Goal: Task Accomplishment & Management: Manage account settings

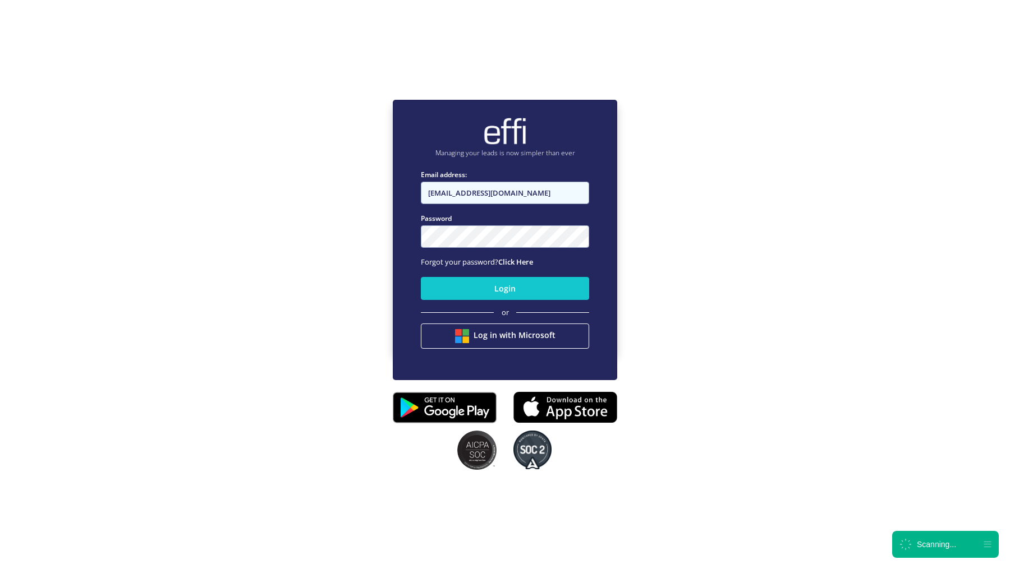
click at [550, 194] on input "[EMAIL_ADDRESS][DOMAIN_NAME]" at bounding box center [505, 193] width 168 height 22
type input "[EMAIL_ADDRESS][DOMAIN_NAME]"
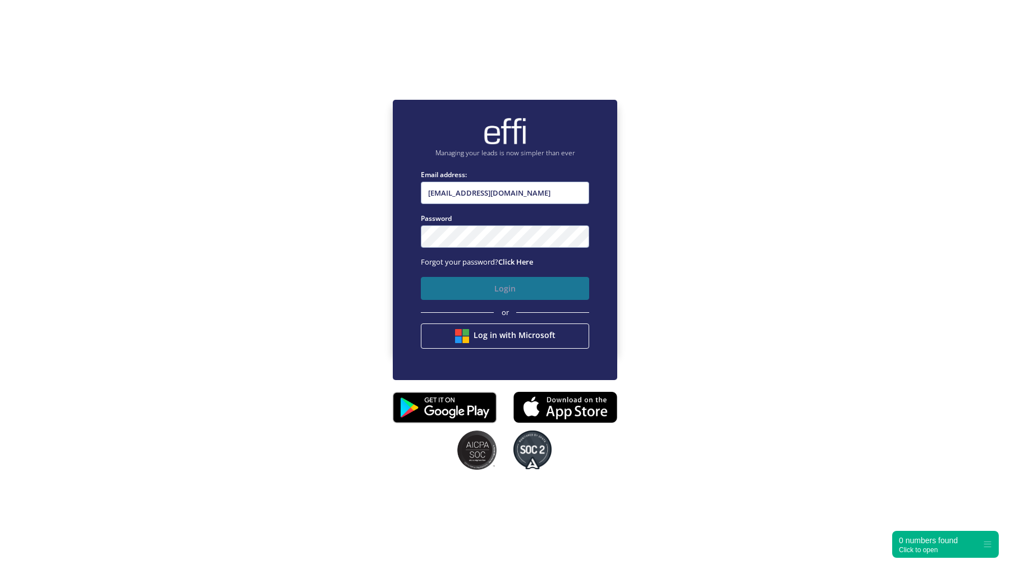
click at [476, 293] on button "Login" at bounding box center [505, 288] width 168 height 23
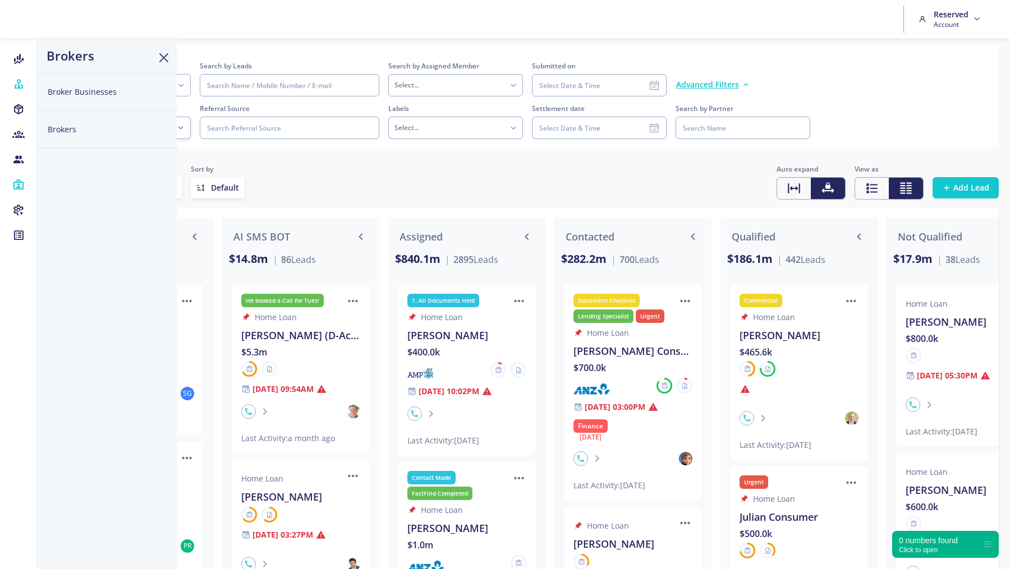
click at [68, 86] on button "Broker Businesses" at bounding box center [106, 92] width 140 height 38
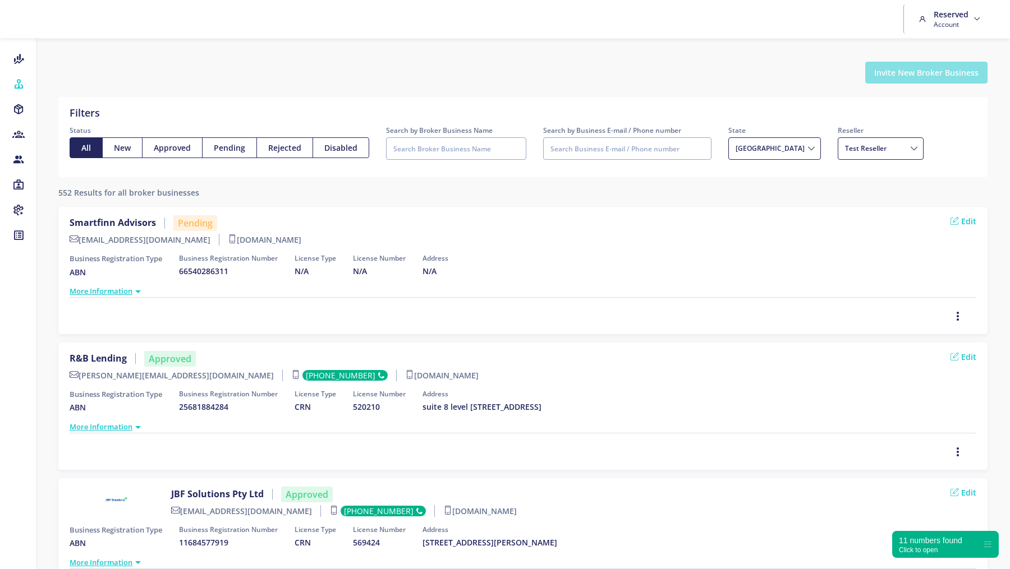
click at [946, 73] on button "Invite New Broker Business" at bounding box center [926, 73] width 122 height 22
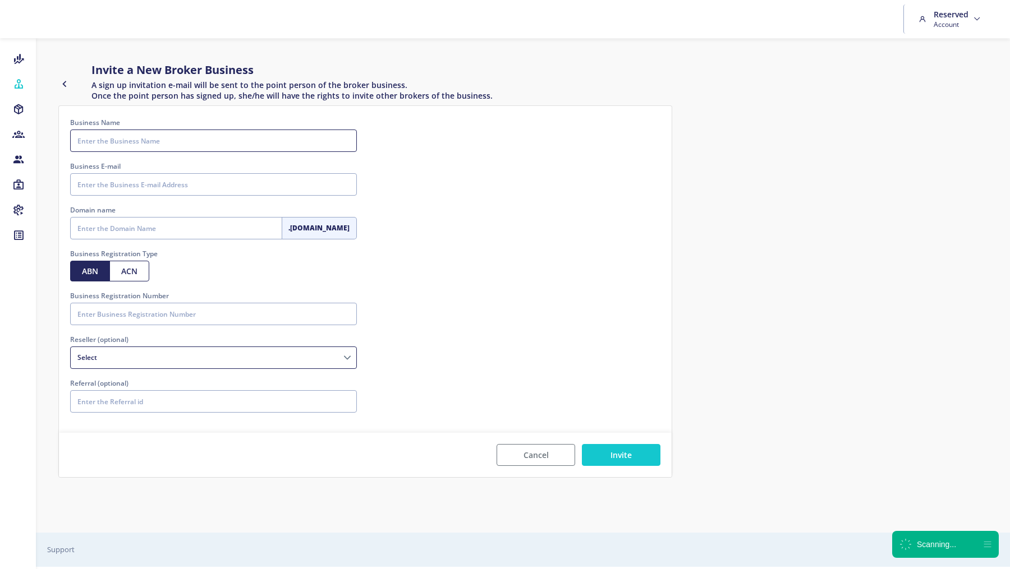
click at [223, 142] on input "Business Name" at bounding box center [213, 141] width 287 height 22
type input "Crew Financial"
click at [112, 189] on input "Business E-mail" at bounding box center [213, 184] width 287 height 22
paste input "[PERSON_NAME][EMAIL_ADDRESS][DOMAIN_NAME]"
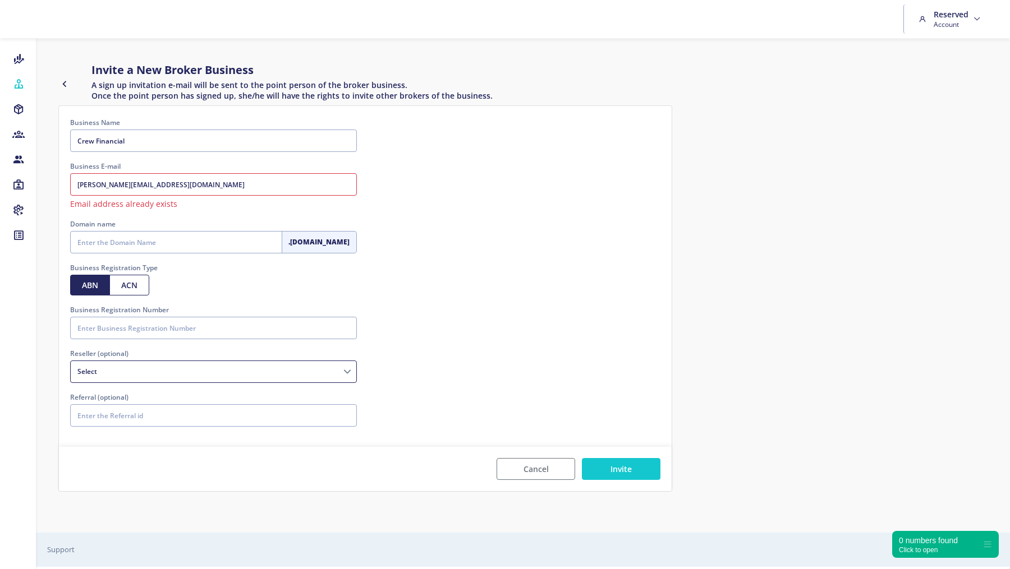
type input "[PERSON_NAME][EMAIL_ADDRESS][DOMAIN_NAME]"
click at [64, 86] on icon "button" at bounding box center [64, 83] width 12 height 13
select select
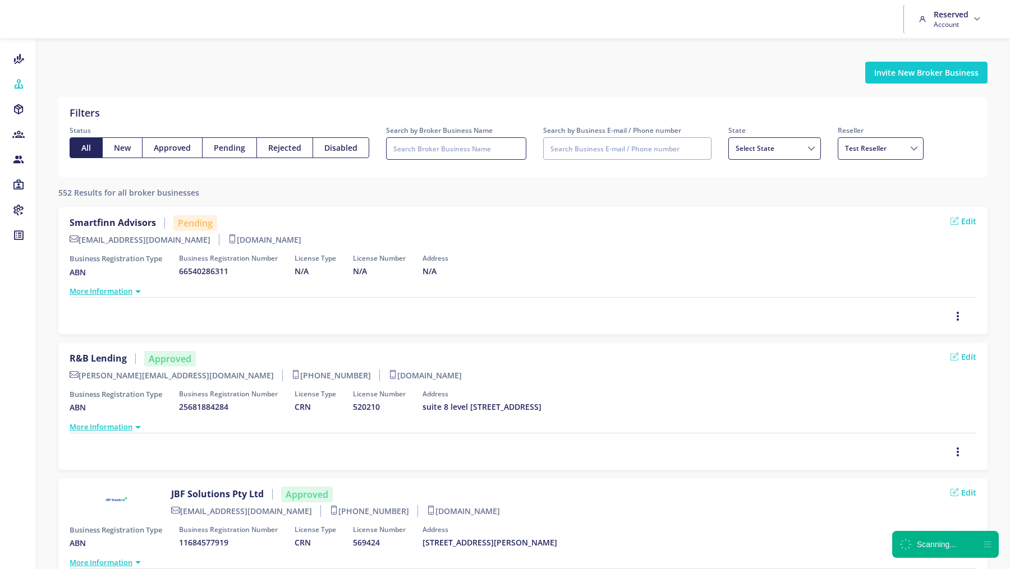
click at [445, 149] on input "Search by Broker Business Name" at bounding box center [456, 148] width 140 height 22
click at [567, 153] on input "Search by Business E-mail / Phone number" at bounding box center [627, 148] width 168 height 22
paste input "[PERSON_NAME][EMAIL_ADDRESS][DOMAIN_NAME]"
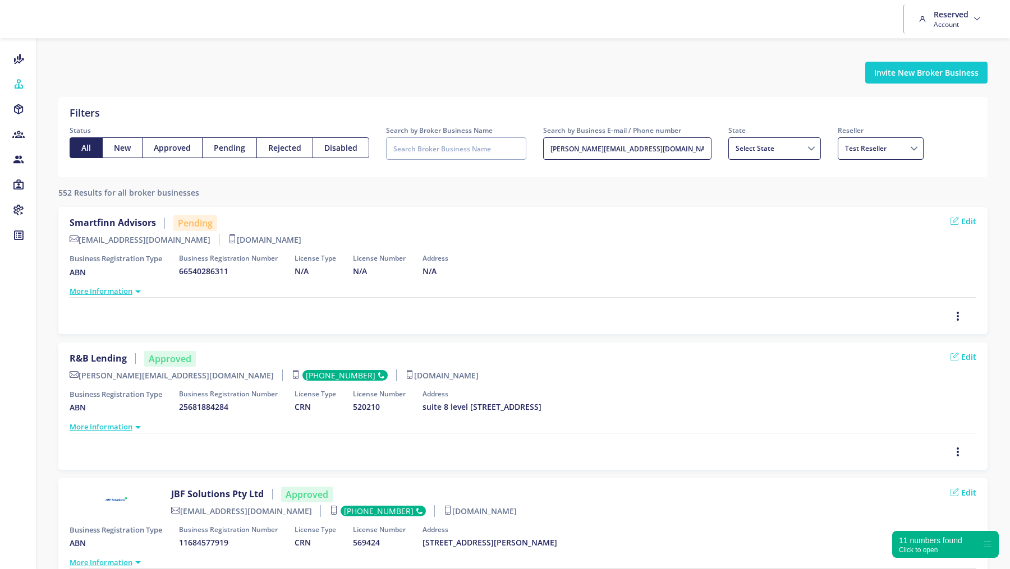
type input "[PERSON_NAME][EMAIL_ADDRESS][DOMAIN_NAME]"
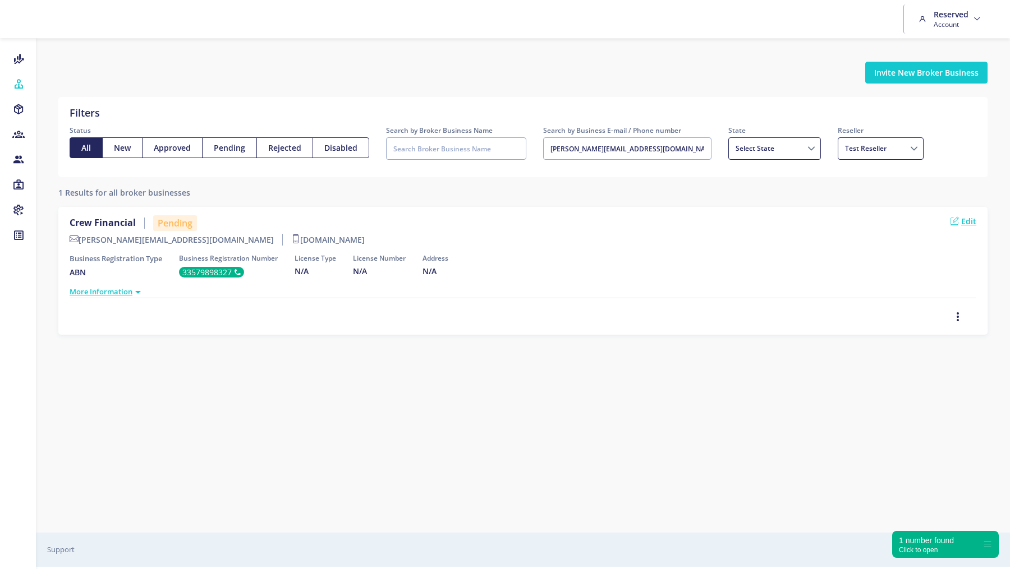
click at [967, 220] on link "Edit" at bounding box center [963, 221] width 26 height 12
select select
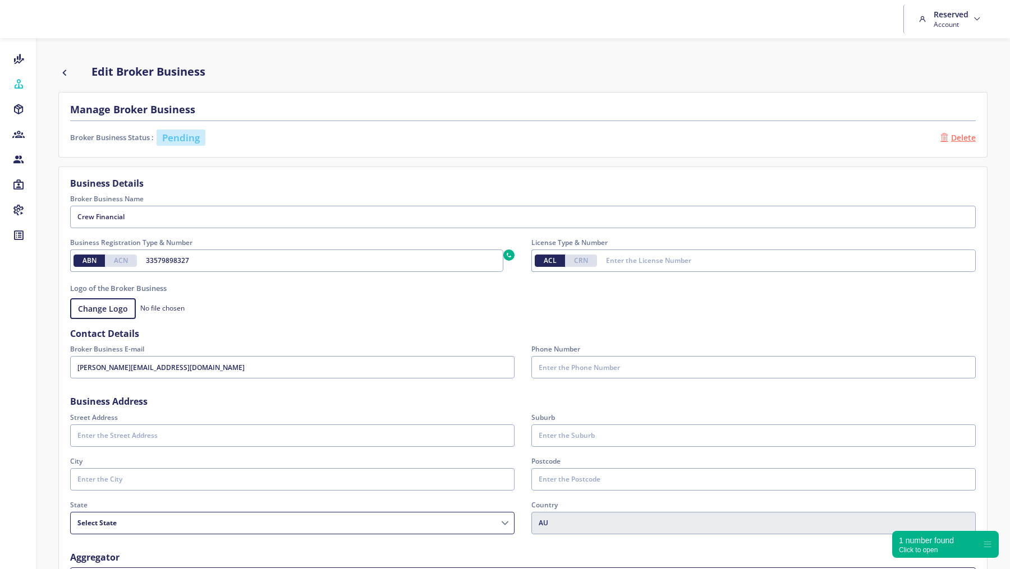
click at [460, 303] on div "No file chosen" at bounding box center [522, 308] width 905 height 21
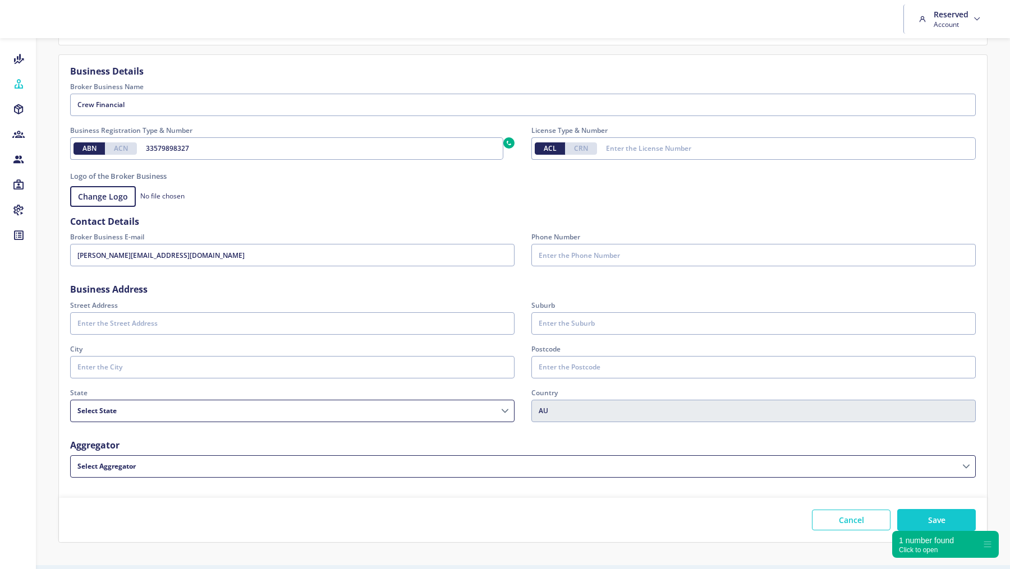
scroll to position [140, 0]
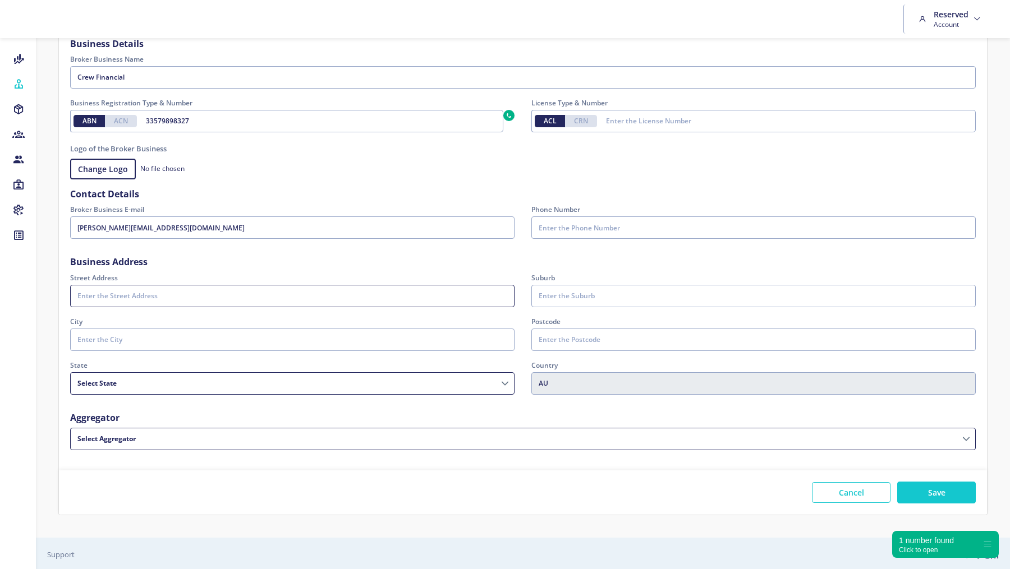
click at [214, 297] on input "Street Address" at bounding box center [292, 296] width 444 height 22
paste input "[STREET_ADDRESS]"
drag, startPoint x: 237, startPoint y: 292, endPoint x: 143, endPoint y: 296, distance: 93.7
click at [143, 296] on input "[STREET_ADDRESS]" at bounding box center [292, 296] width 444 height 22
click at [105, 296] on input "Level 19/10 Eagle St" at bounding box center [292, 296] width 444 height 22
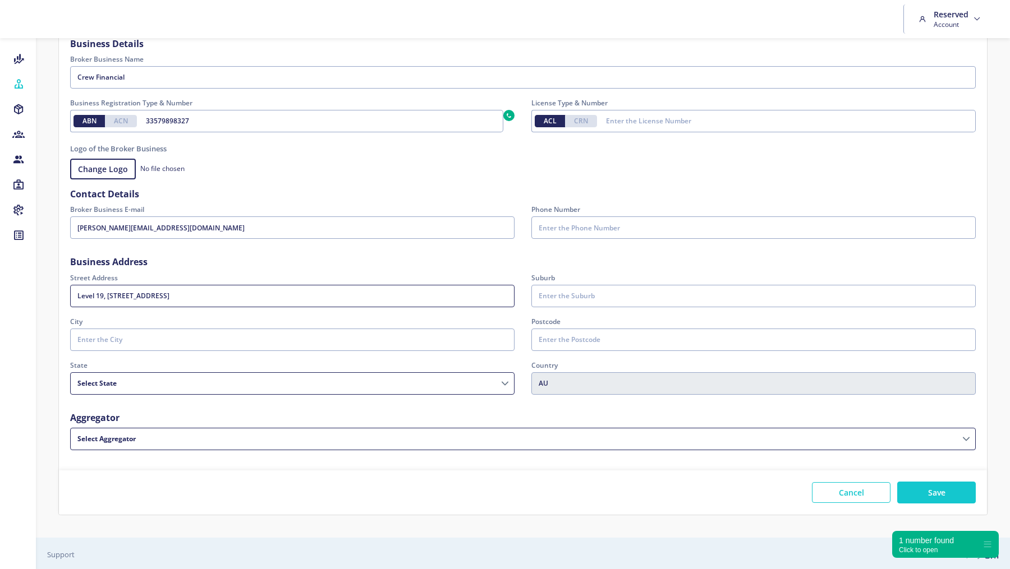
type input "Level 19, [STREET_ADDRESS]"
click at [585, 292] on input "Suburb" at bounding box center [753, 296] width 444 height 22
paste input "[GEOGRAPHIC_DATA] 4000"
drag, startPoint x: 622, startPoint y: 295, endPoint x: 584, endPoint y: 297, distance: 38.3
click at [584, 297] on input "[GEOGRAPHIC_DATA] 4000" at bounding box center [753, 296] width 444 height 22
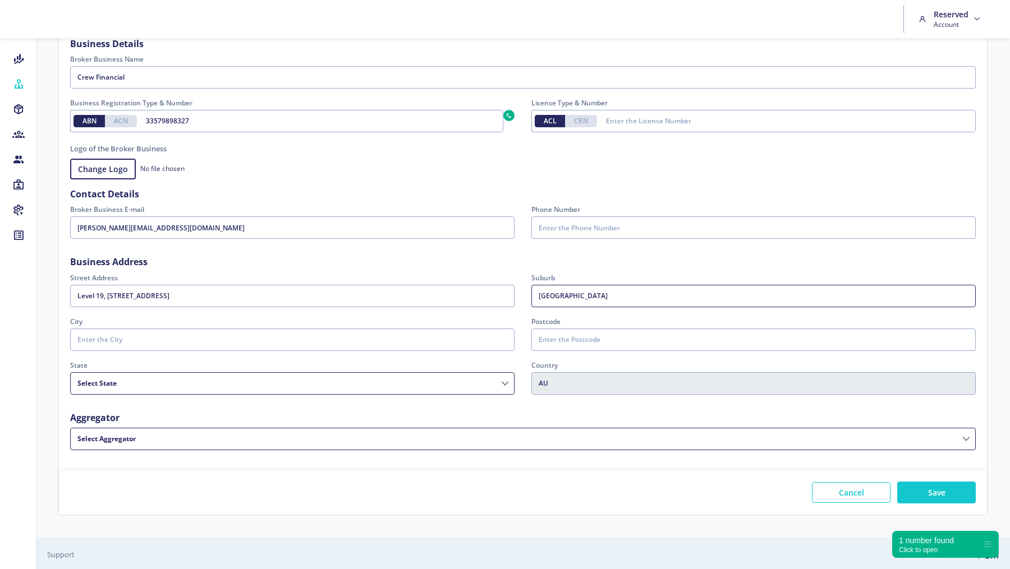
type input "[GEOGRAPHIC_DATA]"
click at [127, 338] on input "City" at bounding box center [292, 340] width 444 height 22
paste input "QLD 4000"
type input "QLD 4000"
click at [134, 385] on select "[GEOGRAPHIC_DATA] [GEOGRAPHIC_DATA] [GEOGRAPHIC_DATA] [GEOGRAPHIC_DATA] [GEOGRA…" at bounding box center [292, 384] width 444 height 22
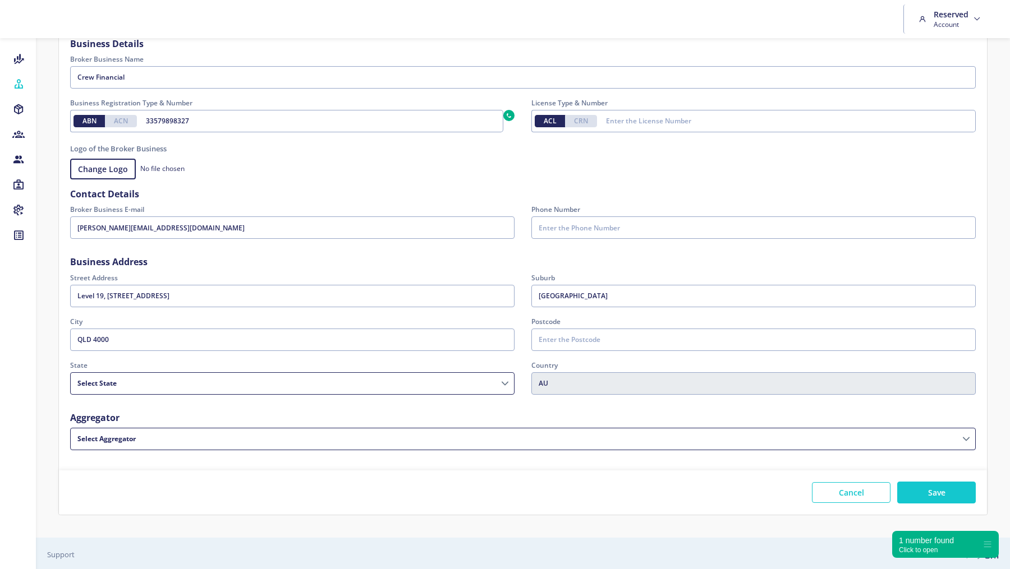
select select "QLD"
click at [70, 373] on select "[GEOGRAPHIC_DATA] [GEOGRAPHIC_DATA] [GEOGRAPHIC_DATA] [GEOGRAPHIC_DATA] [GEOGRA…" at bounding box center [292, 384] width 444 height 22
click at [582, 332] on input "Postcode" at bounding box center [753, 340] width 444 height 22
type input "40000"
click at [134, 337] on input "QLD 4000" at bounding box center [292, 340] width 444 height 22
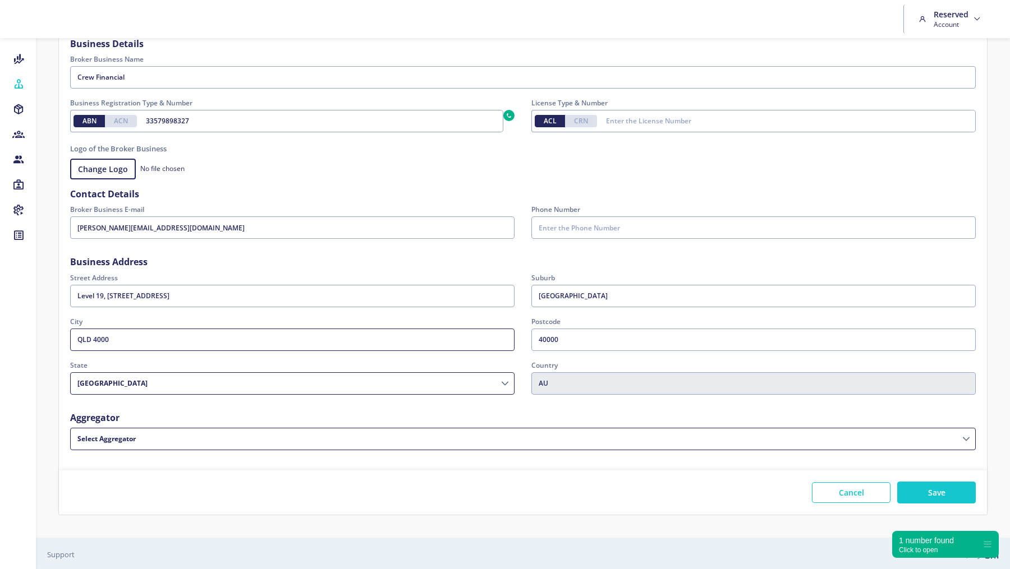
drag, startPoint x: 136, startPoint y: 337, endPoint x: 49, endPoint y: 338, distance: 86.4
click at [48, 338] on div "Edit Broker Business Manage Broker Business Broker Business Status : Pending De…" at bounding box center [522, 218] width 951 height 627
type input "[GEOGRAPHIC_DATA]"
click at [260, 437] on select "Financeable National Lending Group Nectar Mortgages MoneyQuest FAST Finance and…" at bounding box center [522, 439] width 905 height 22
select select "08d7eb2e-76c1-6f25-d4d1-6148e23d14c4"
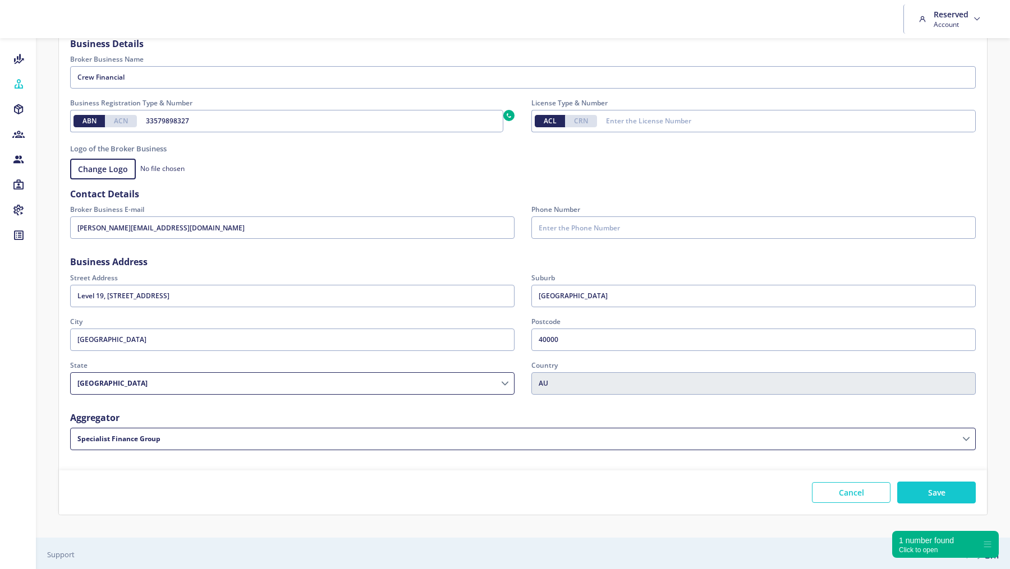
click at [70, 428] on select "Financeable National Lending Group Nectar Mortgages MoneyQuest FAST Finance and…" at bounding box center [522, 439] width 905 height 22
click at [951, 490] on button "Save" at bounding box center [936, 493] width 79 height 22
select select
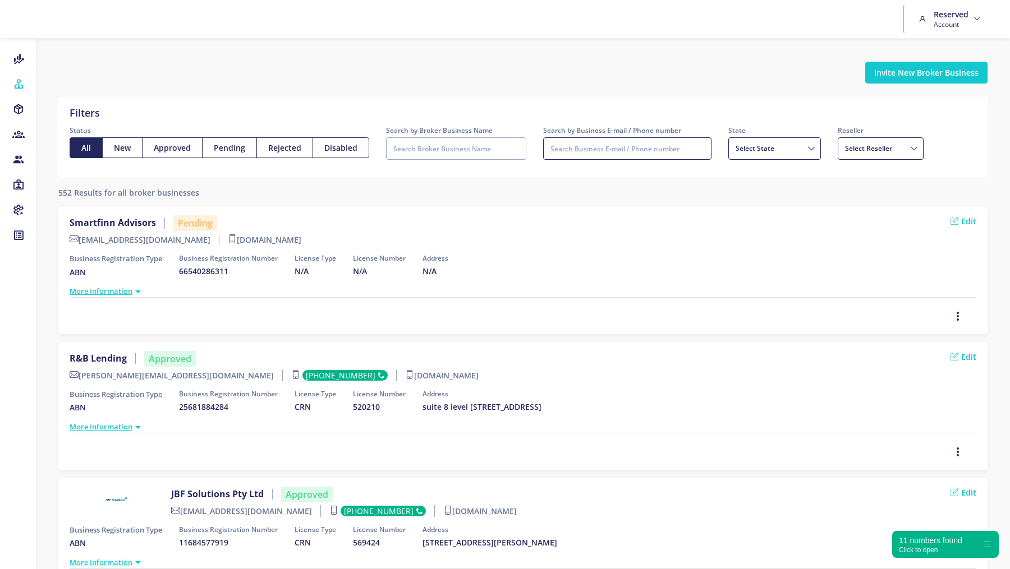
click at [603, 150] on input "Search by Business E-mail / Phone number" at bounding box center [627, 148] width 168 height 22
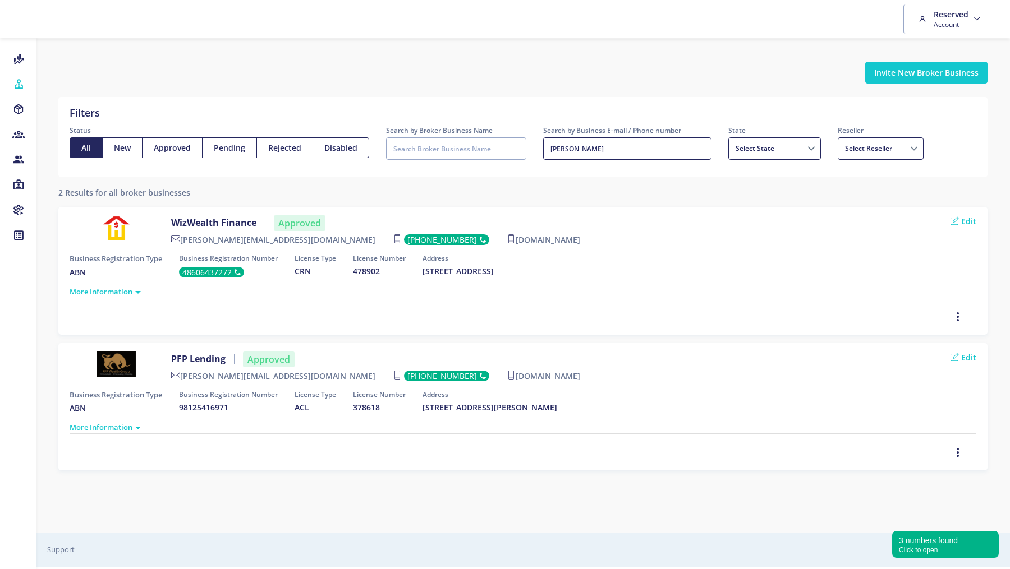
type input "[PERSON_NAME]"
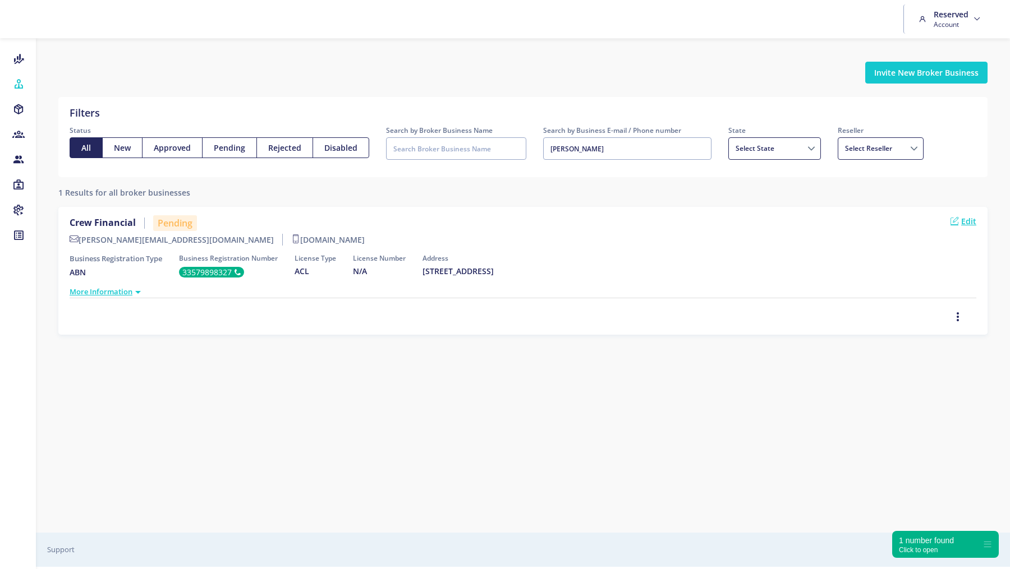
click at [963, 220] on link "Edit" at bounding box center [963, 221] width 26 height 12
select select "QLD"
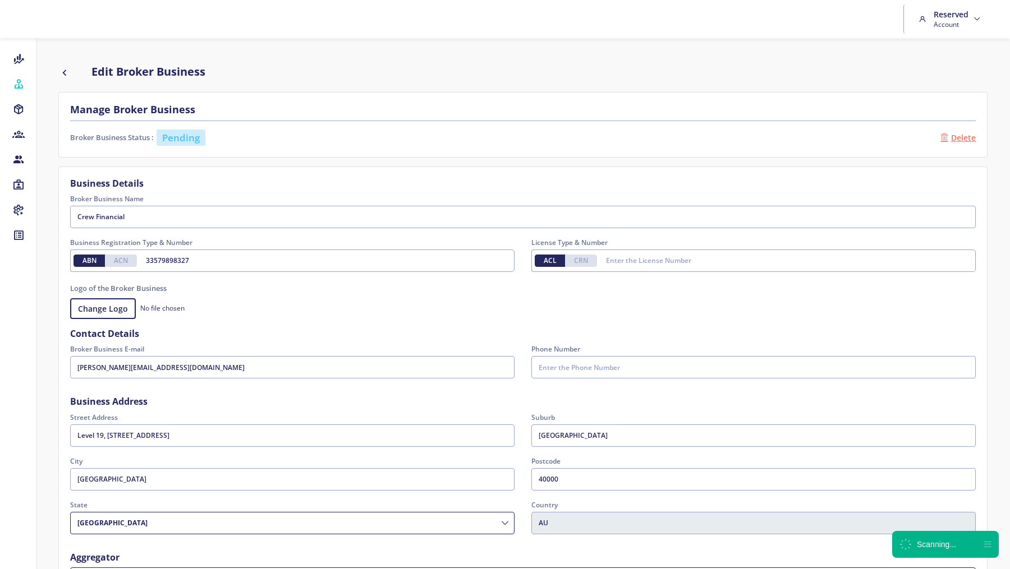
select select "08d7eb2e-76c1-6f25-d4d1-6148e23d14c4"
click at [596, 371] on input "Phone Number" at bounding box center [753, 367] width 444 height 22
paste input "1300 350 777"
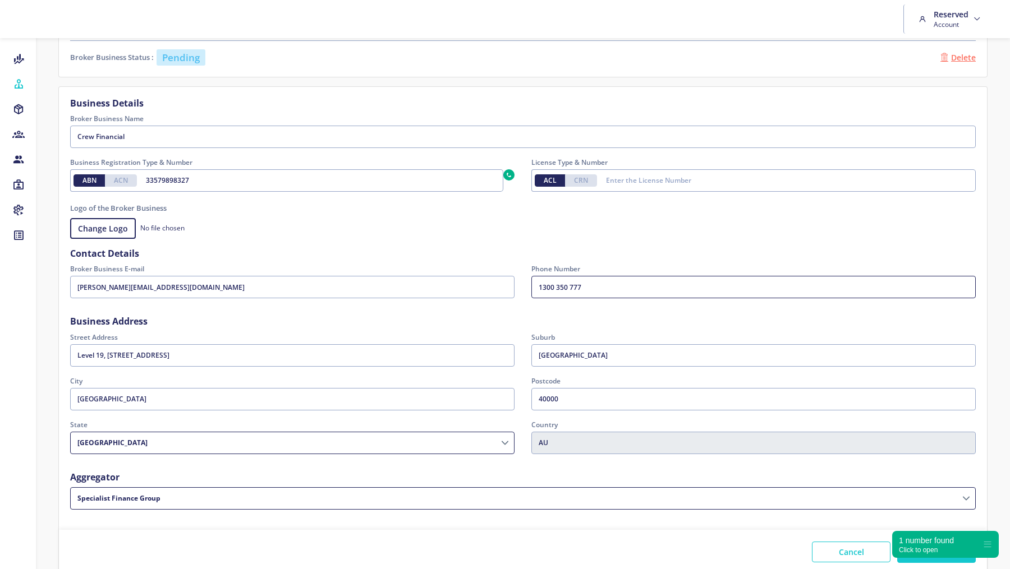
scroll to position [140, 0]
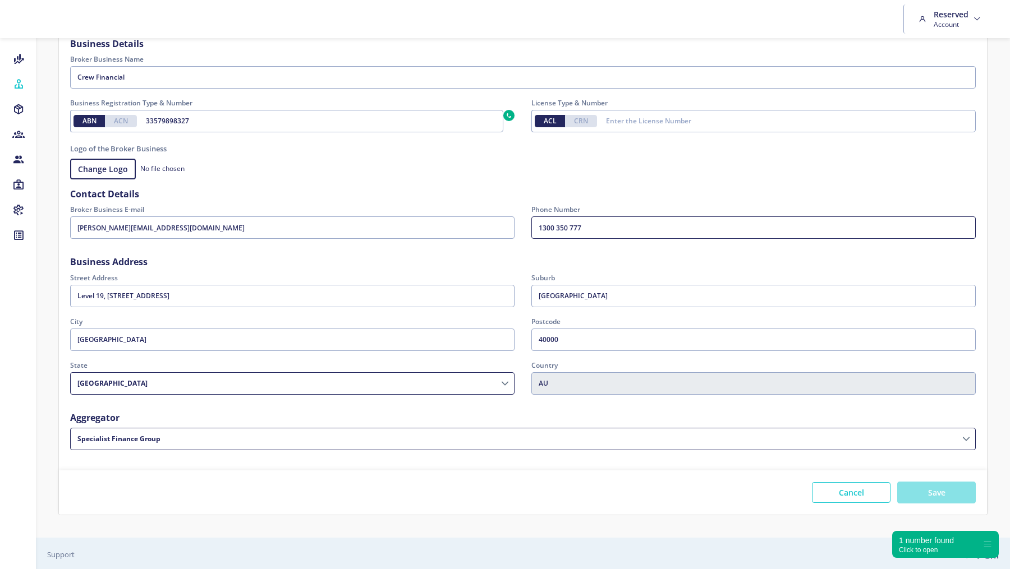
type input "1300 350 777"
click at [946, 494] on button "Save" at bounding box center [936, 493] width 79 height 22
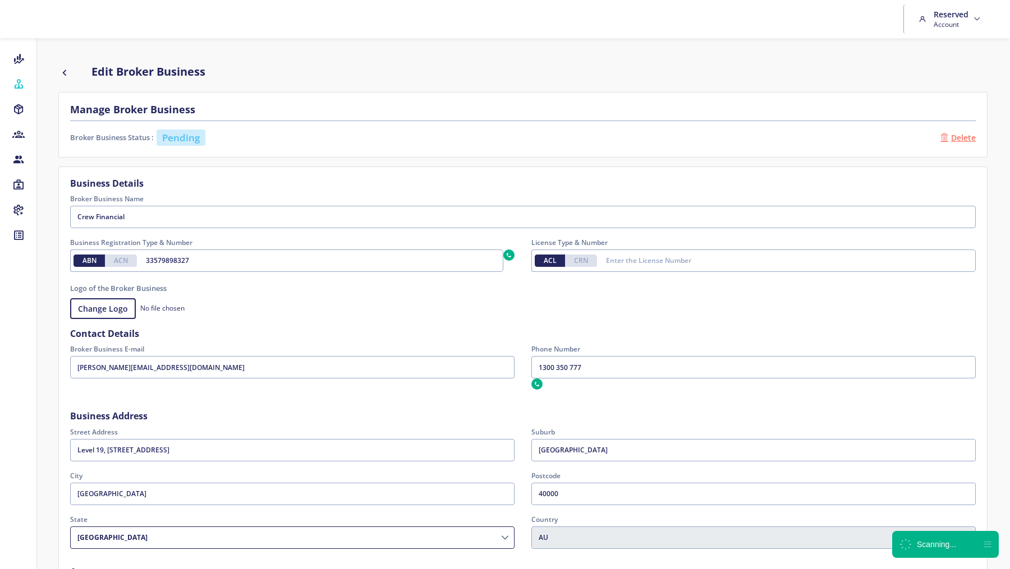
select select
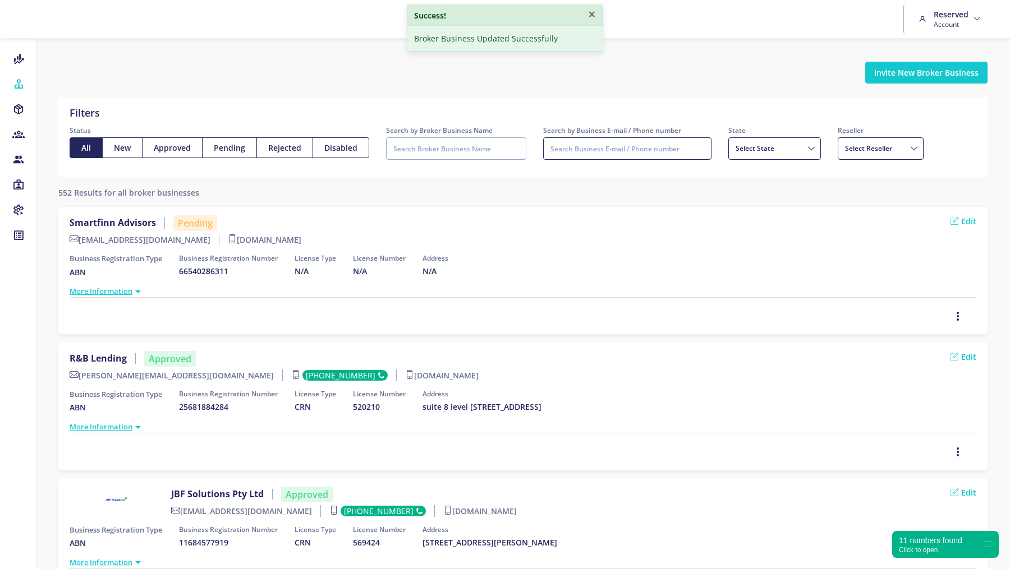
click at [580, 150] on input "Search by Business E-mail / Phone number" at bounding box center [627, 148] width 168 height 22
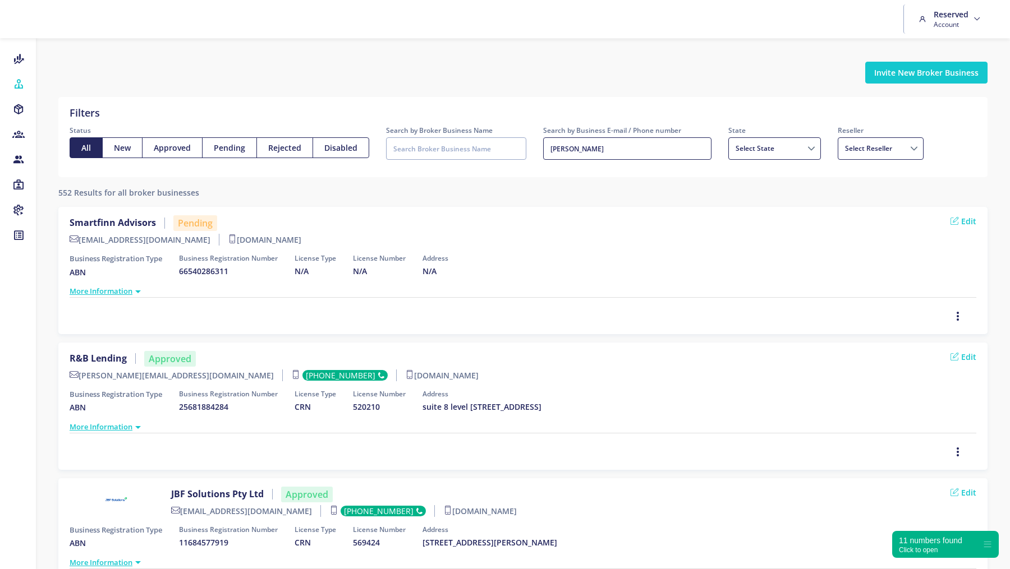
type input "[PERSON_NAME]"
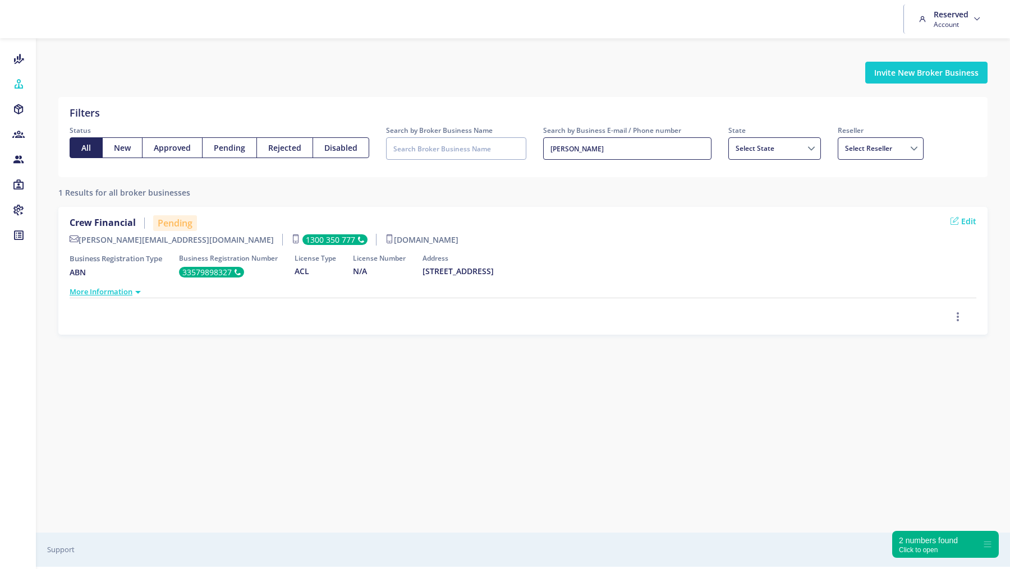
click at [961, 318] on icon "button" at bounding box center [957, 317] width 9 height 12
click at [939, 273] on span "Resend Invite" at bounding box center [938, 275] width 52 height 11
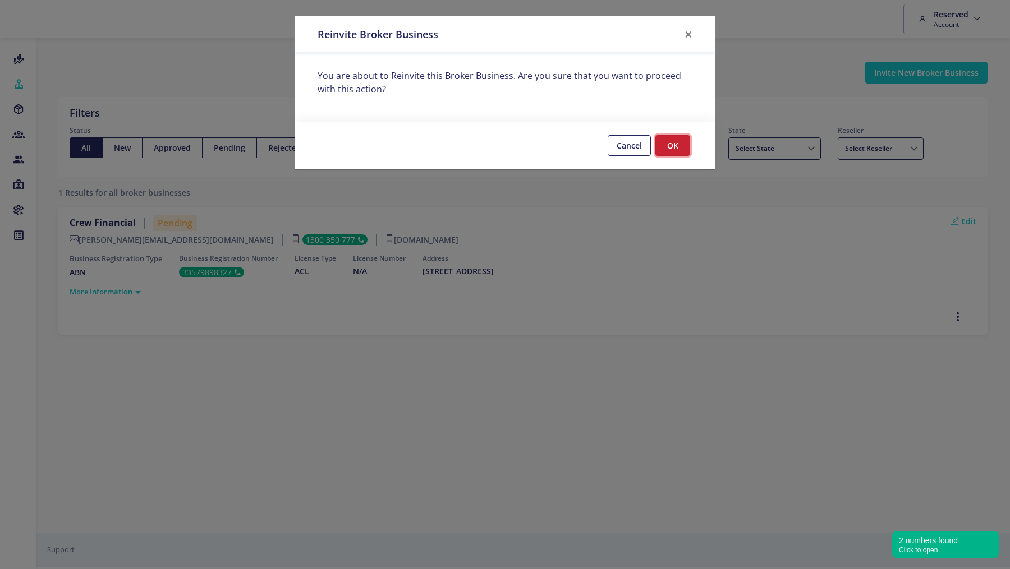
click at [672, 143] on button "OK" at bounding box center [672, 145] width 35 height 21
